Goal: Find specific page/section: Locate a particular part of the current website

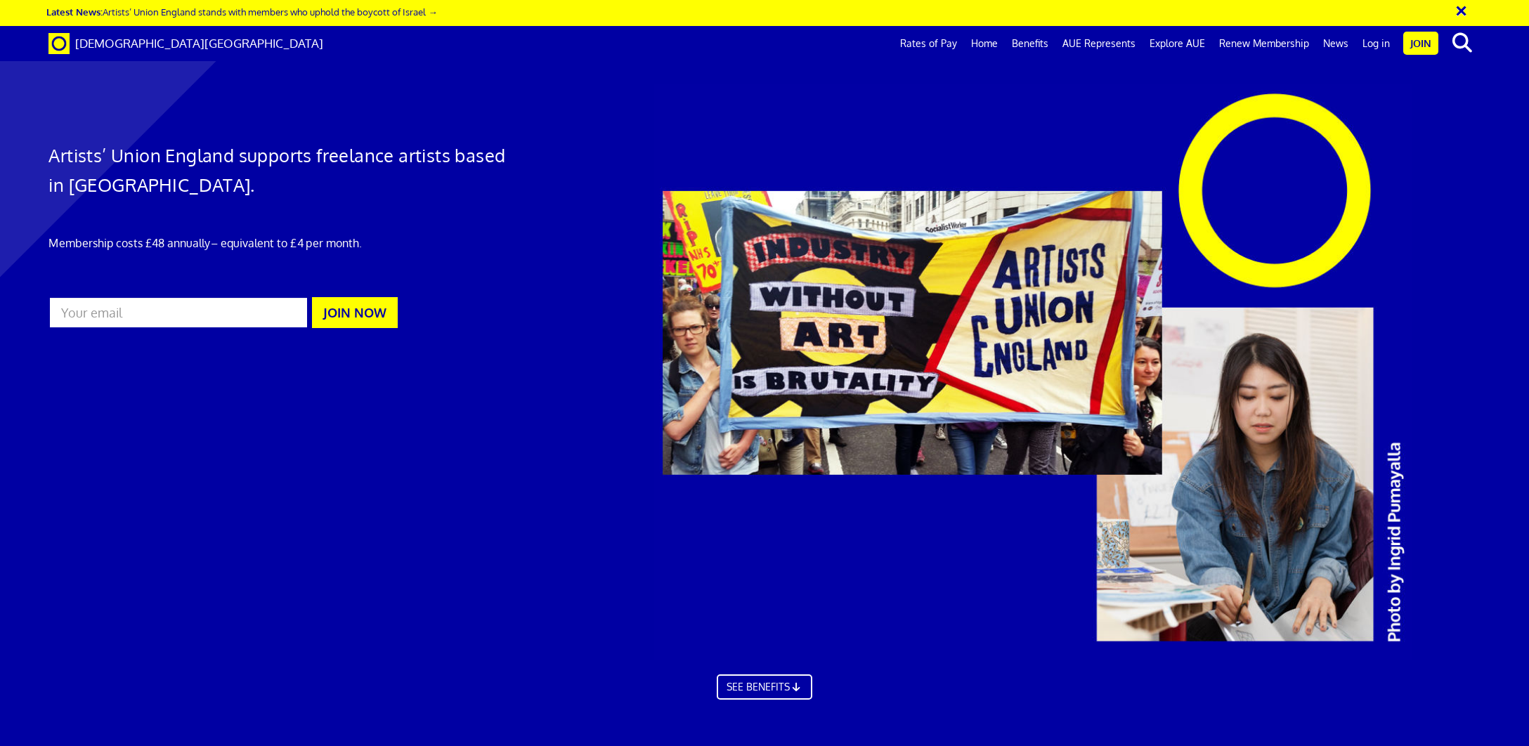
scroll to position [0, 30]
click at [1381, 40] on link "Log in" at bounding box center [1376, 43] width 41 height 35
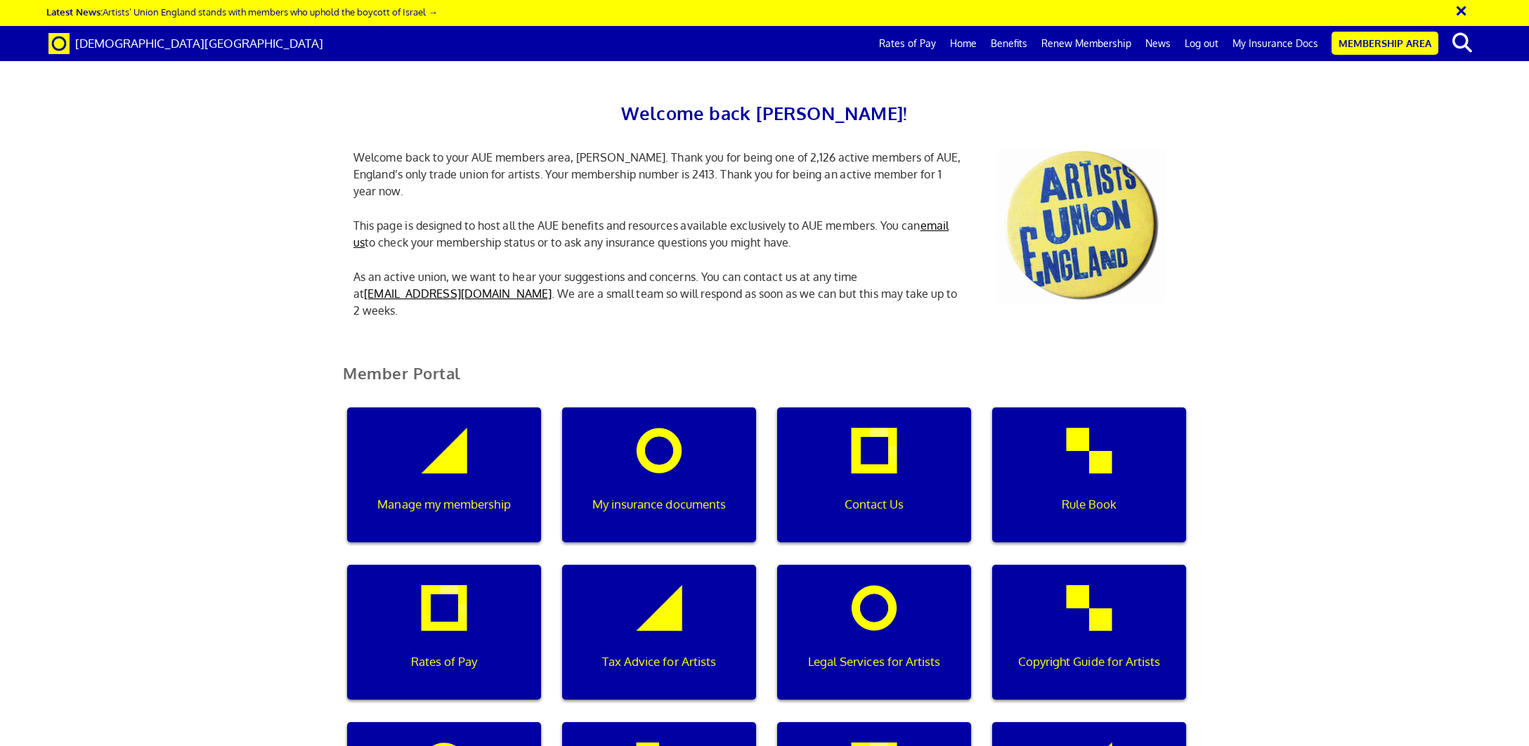
scroll to position [250, 0]
click at [468, 408] on div "Manage my membership" at bounding box center [444, 475] width 194 height 135
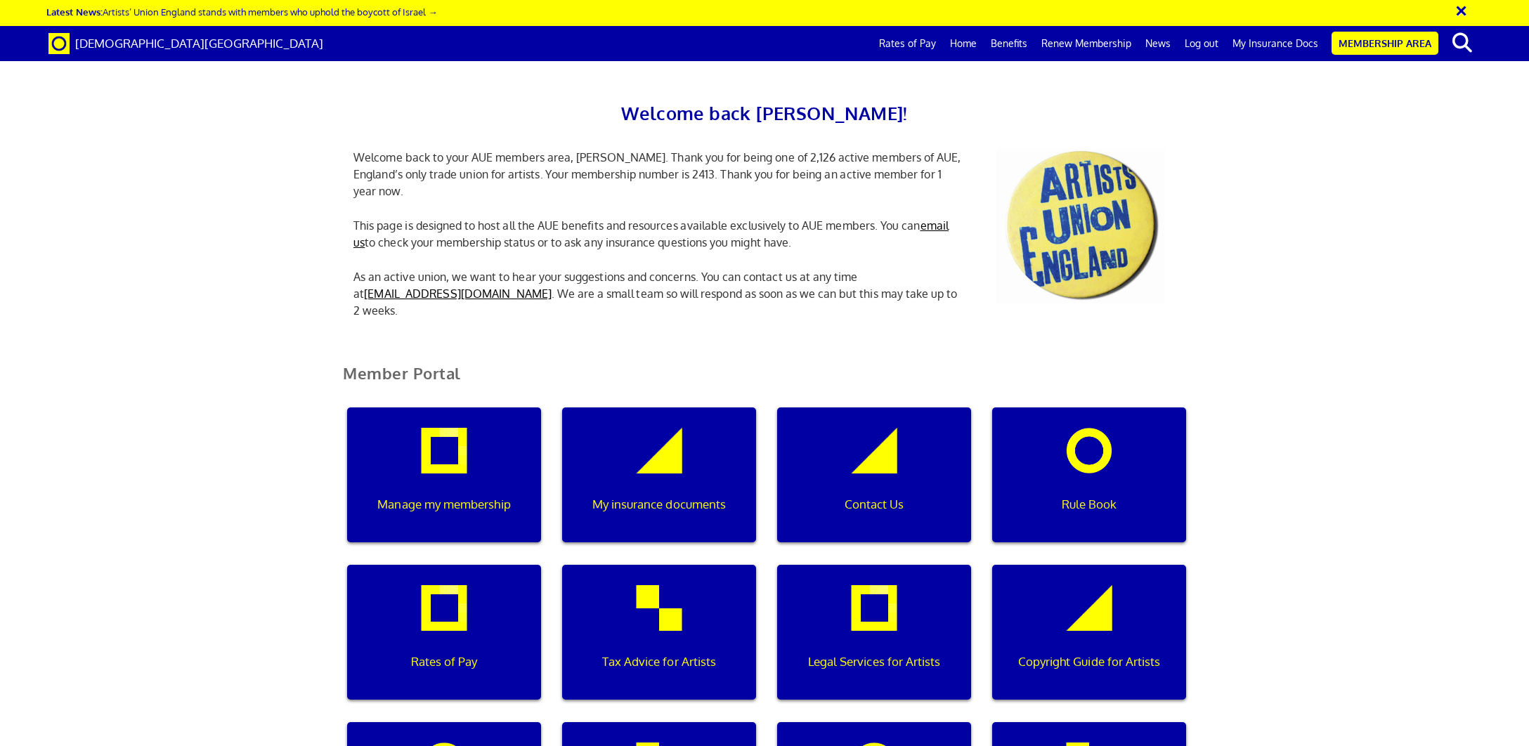
scroll to position [453, 0]
click at [845, 565] on div "Legal Services for Artists" at bounding box center [874, 632] width 194 height 135
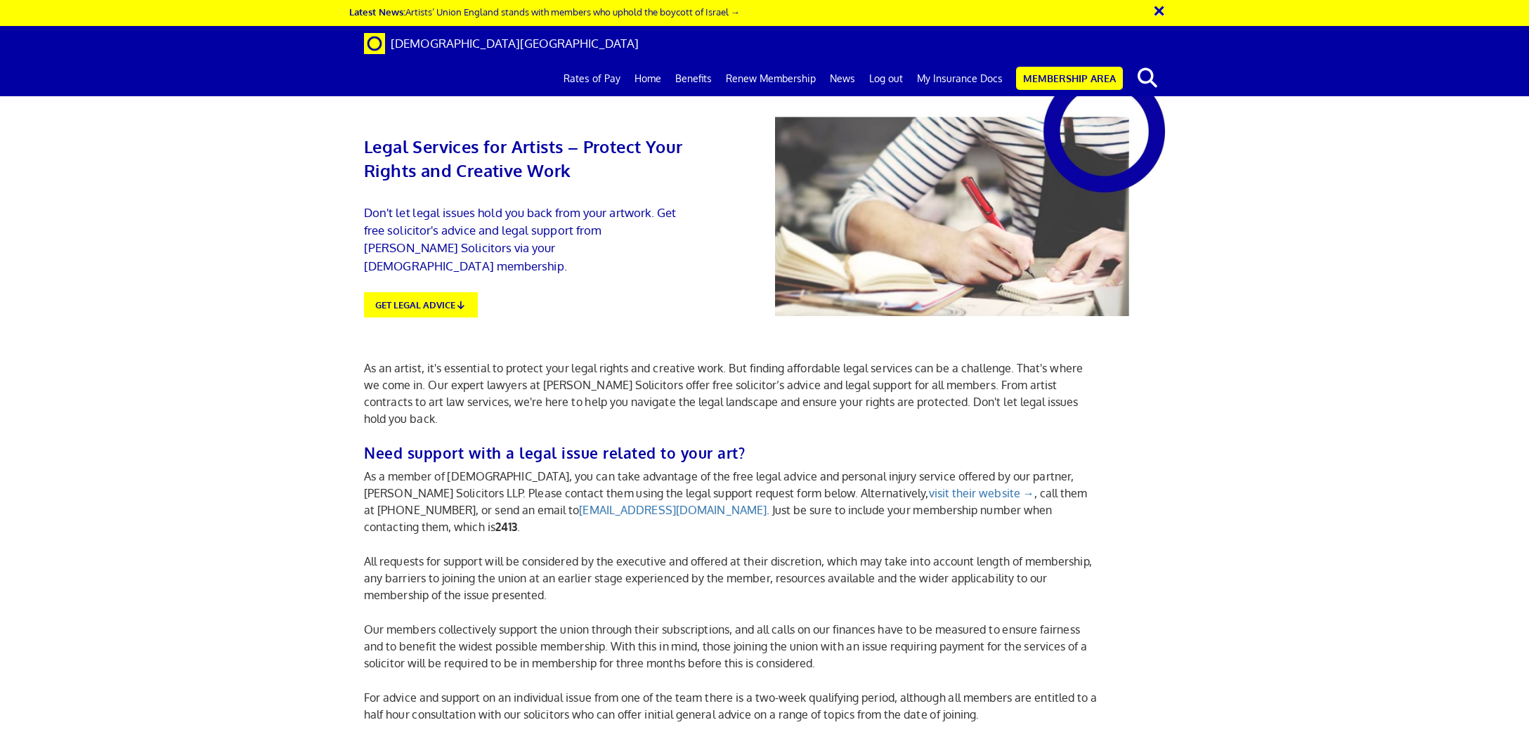
scroll to position [95, 0]
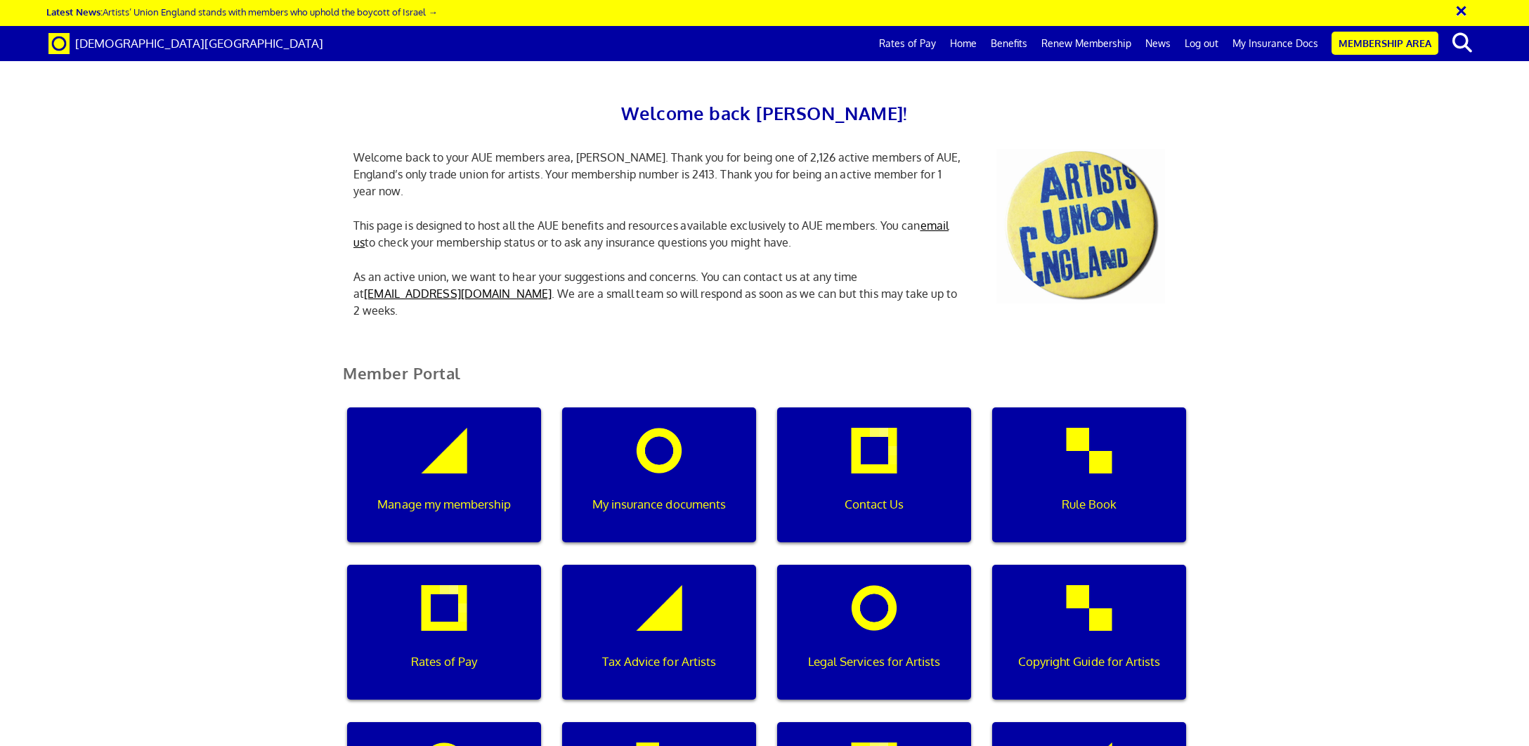
scroll to position [213, 0]
click at [665, 408] on div "My insurance documents" at bounding box center [659, 475] width 194 height 135
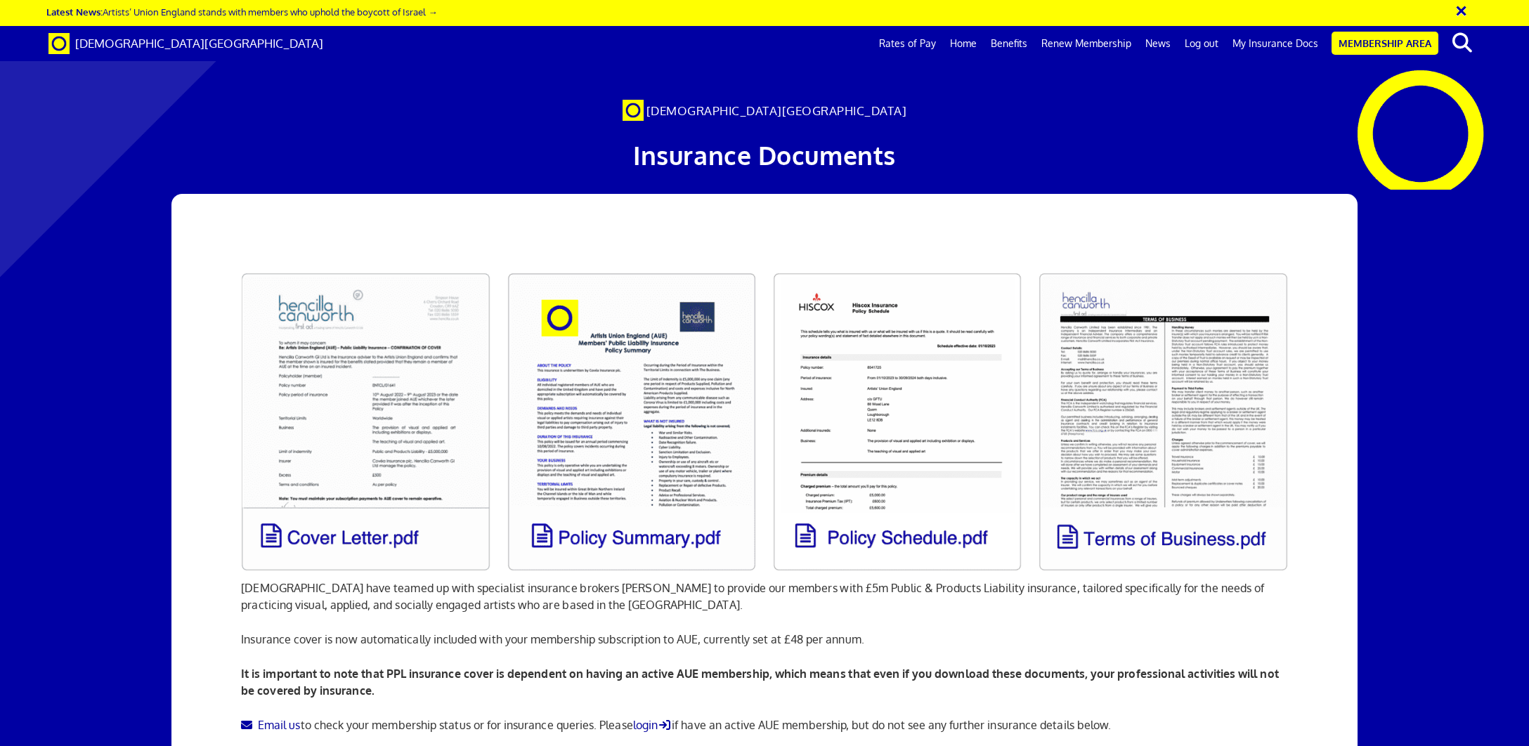
scroll to position [0, 30]
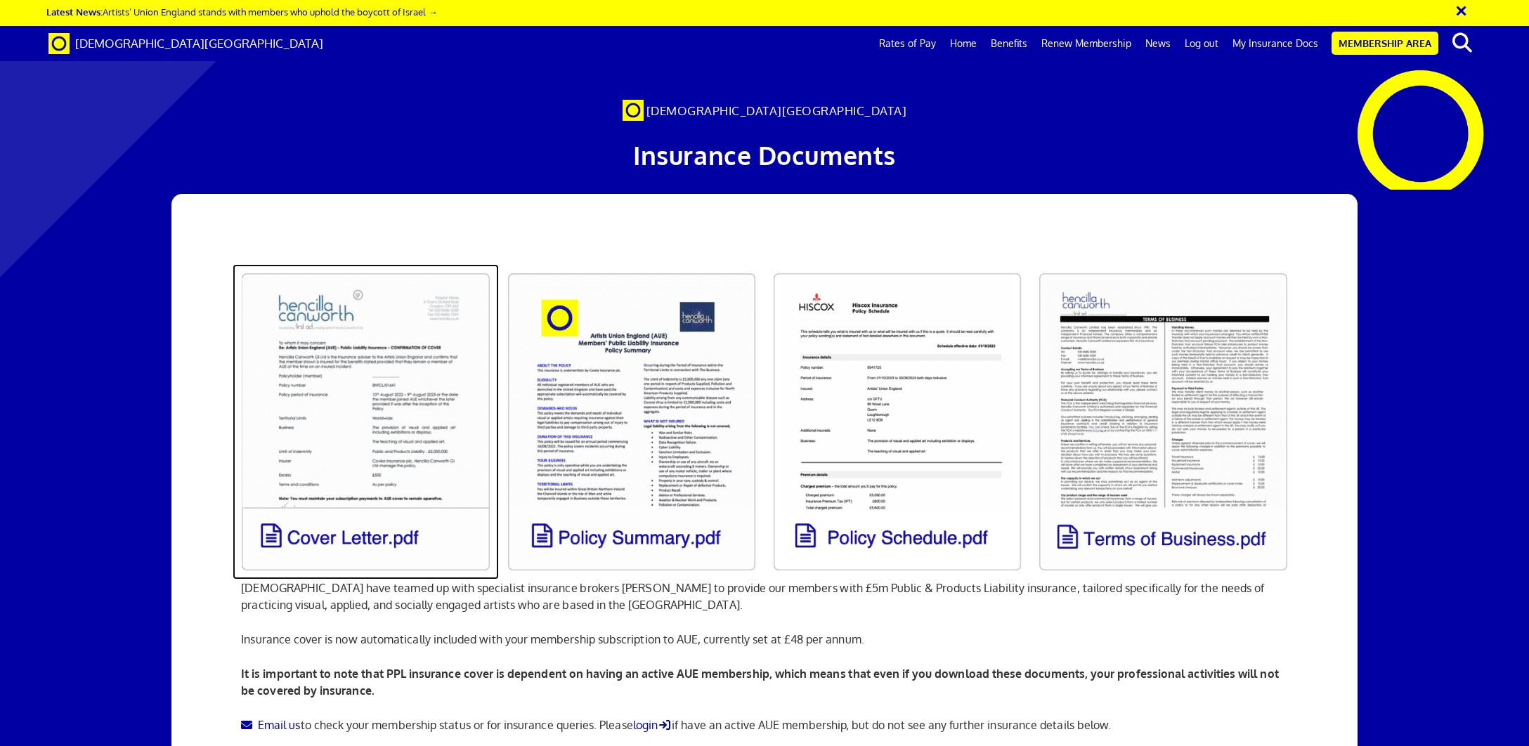
click at [346, 390] on link at bounding box center [366, 422] width 266 height 316
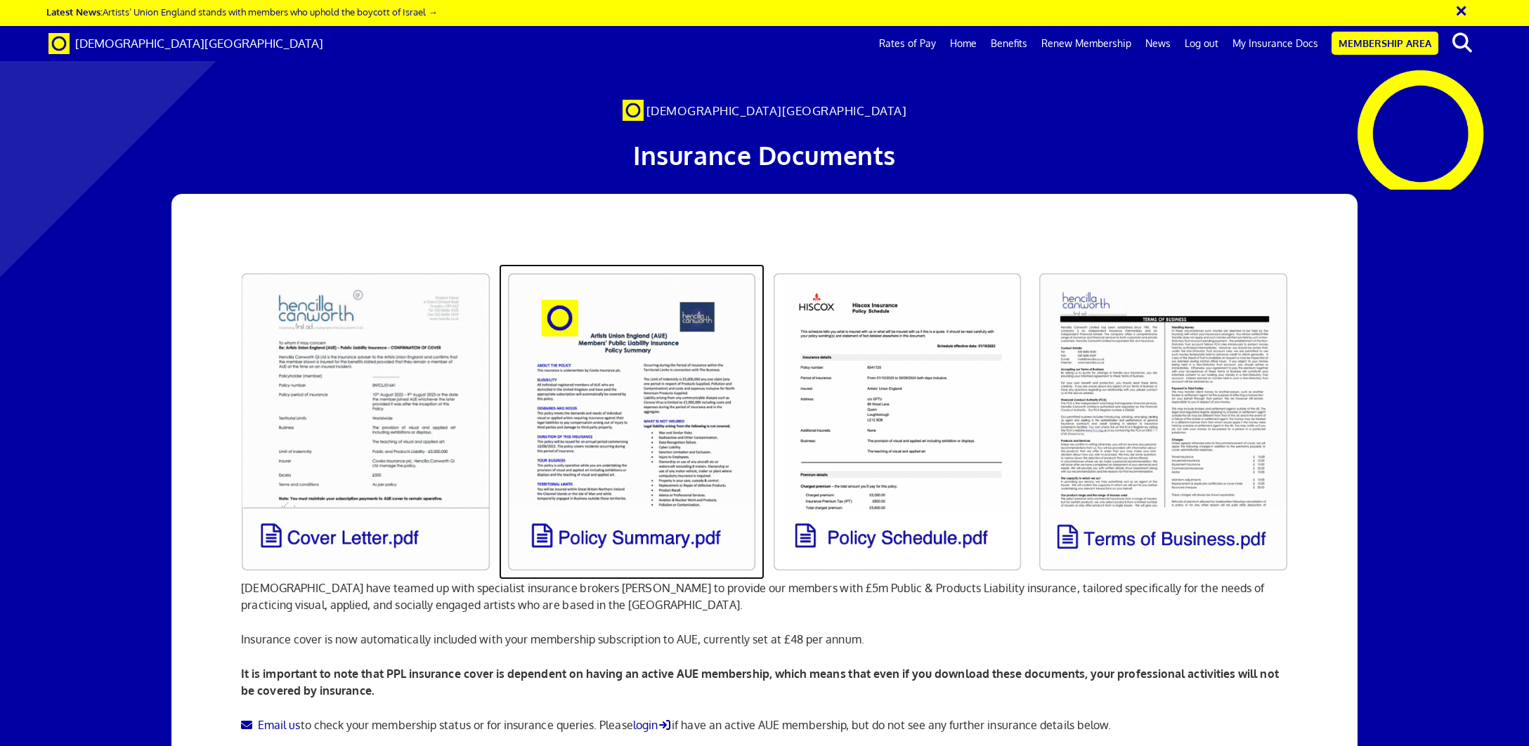
click at [633, 537] on link at bounding box center [632, 422] width 266 height 316
